Goal: Task Accomplishment & Management: Complete application form

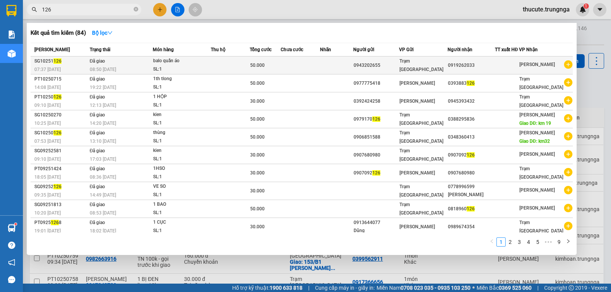
type input "126"
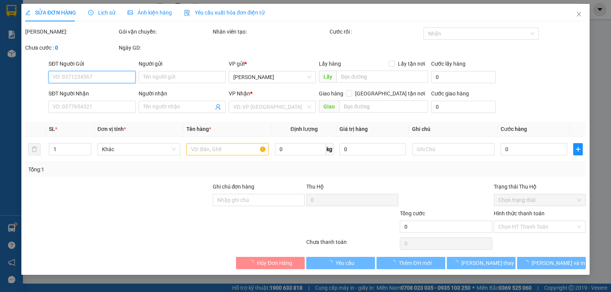
type input "0943202655"
type input "0919262033"
type input "50.000"
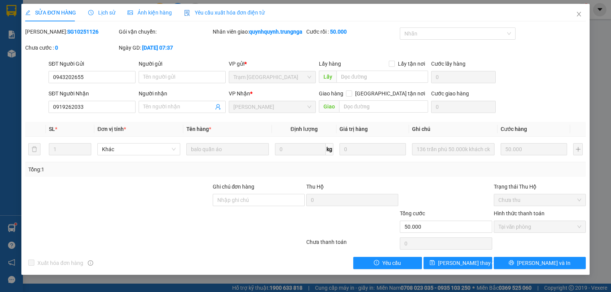
click at [99, 8] on div "Lịch sử" at bounding box center [101, 13] width 27 height 18
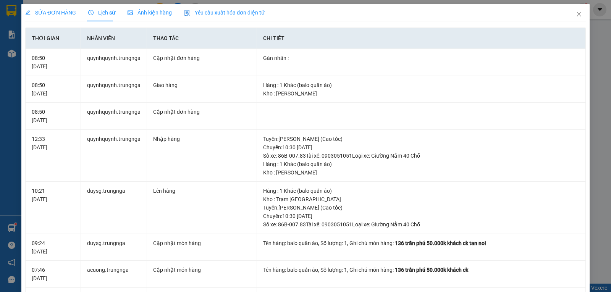
click at [511, 27] on div "SỬA ĐƠN HÀNG Lịch sử Ảnh kiện hàng Yêu cầu xuất hóa đơn điện tử Total Paid Fee …" at bounding box center [305, 258] width 561 height 509
click at [577, 13] on span "Close" at bounding box center [578, 14] width 21 height 21
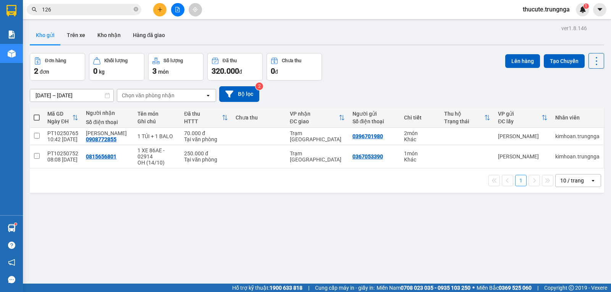
click at [59, 11] on input "126" at bounding box center [87, 9] width 90 height 8
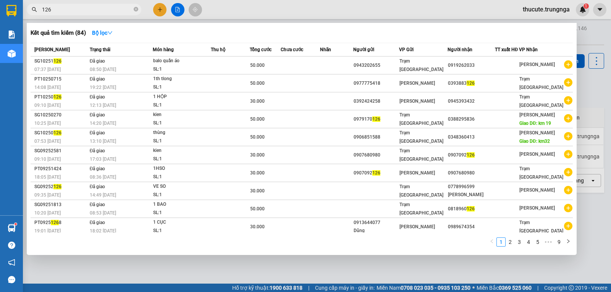
click at [59, 11] on input "126" at bounding box center [87, 9] width 90 height 8
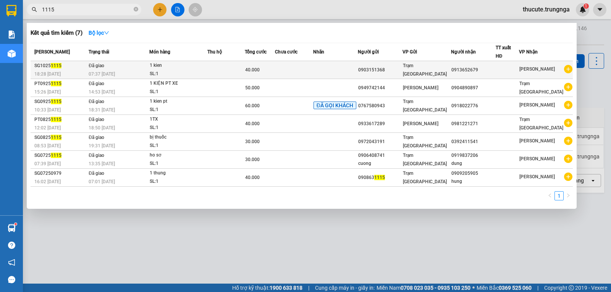
type input "1115"
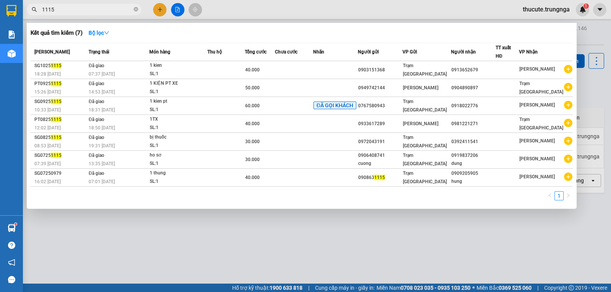
click at [184, 74] on div "SL: 1" at bounding box center [178, 74] width 57 height 8
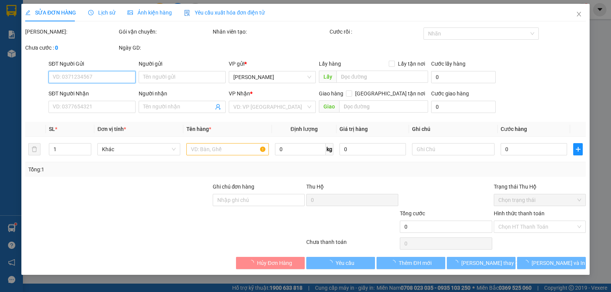
type input "0903151368"
type input "0913652679"
type input "40.000"
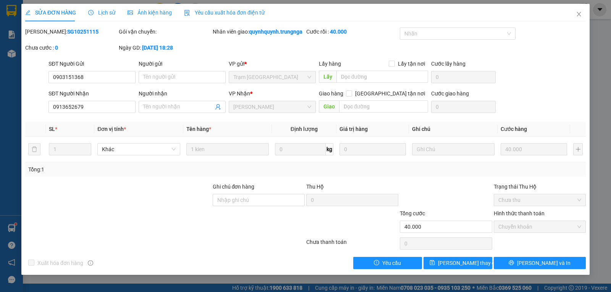
click at [111, 11] on span "Lịch sử" at bounding box center [101, 13] width 27 height 6
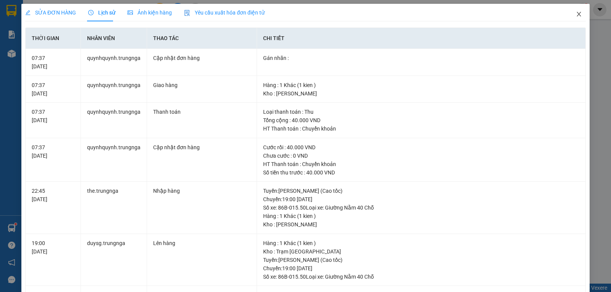
click at [577, 14] on icon "close" at bounding box center [579, 14] width 4 height 5
